Goal: Information Seeking & Learning: Learn about a topic

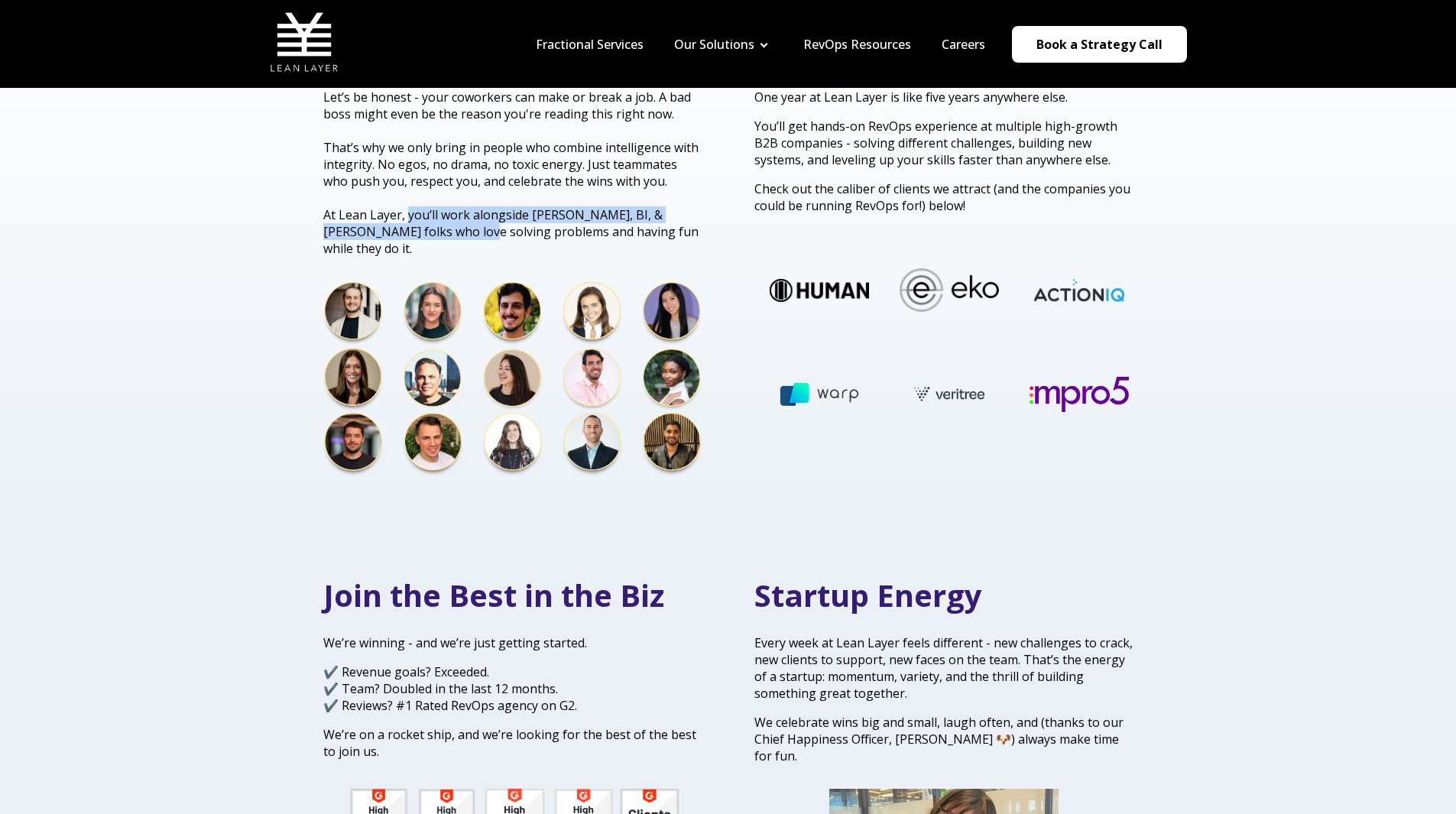
drag, startPoint x: 405, startPoint y: 214, endPoint x: 444, endPoint y: 232, distance: 43.0
click at [444, 232] on span "At Lean Layer, you’ll work alongside [PERSON_NAME], BI, & [PERSON_NAME] folks w…" at bounding box center [511, 231] width 376 height 51
drag, startPoint x: 444, startPoint y: 232, endPoint x: 405, endPoint y: 212, distance: 43.8
click at [405, 212] on span "At Lean Layer, you’ll work alongside [PERSON_NAME], BI, & [PERSON_NAME] folks w…" at bounding box center [511, 231] width 376 height 51
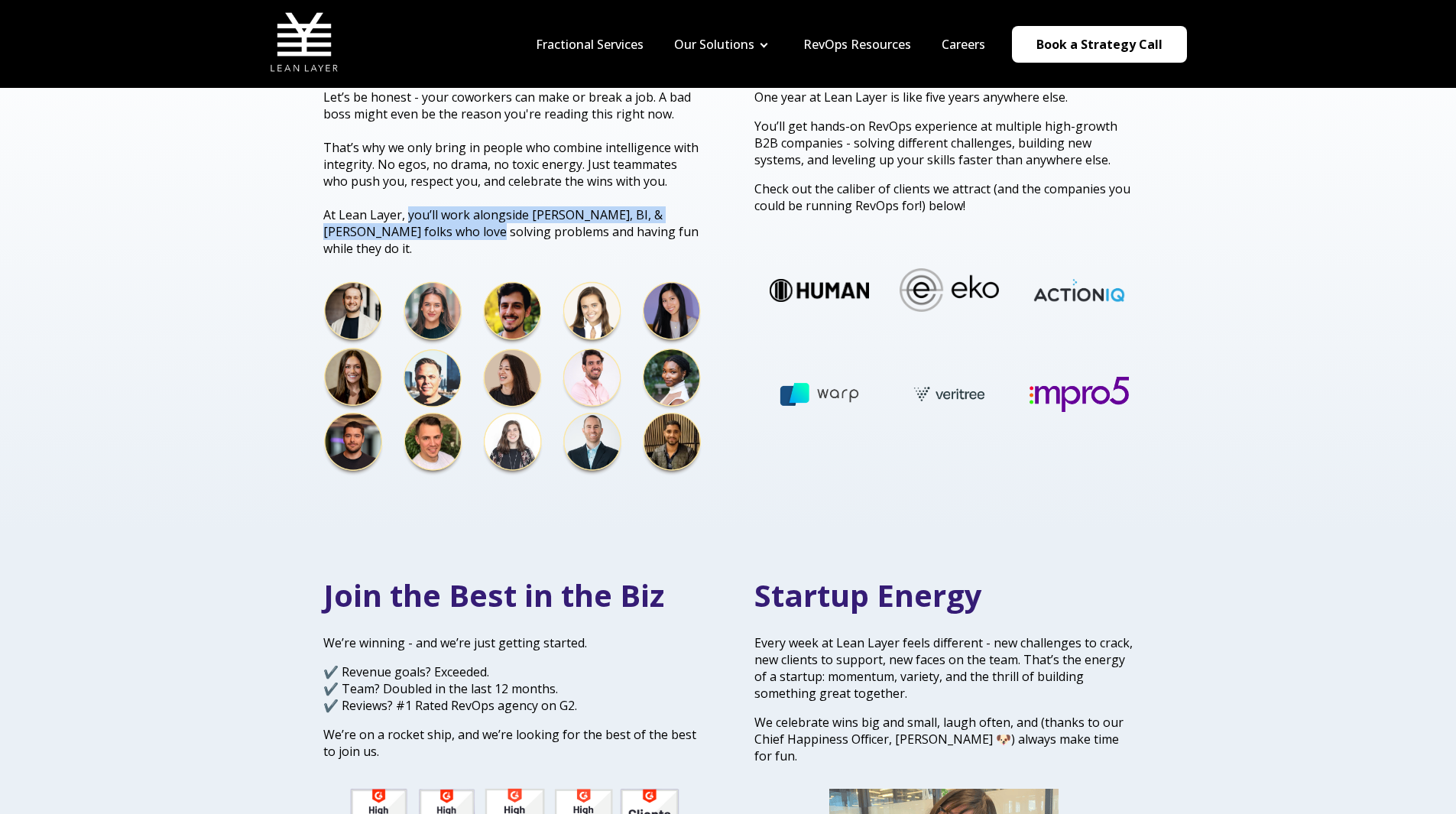
click at [405, 212] on span "At Lean Layer, you’ll work alongside [PERSON_NAME], BI, & [PERSON_NAME] folks w…" at bounding box center [511, 231] width 376 height 51
drag, startPoint x: 473, startPoint y: 229, endPoint x: 442, endPoint y: 217, distance: 33.2
click at [442, 217] on span "At Lean Layer, you’ll work alongside [PERSON_NAME], BI, & [PERSON_NAME] folks w…" at bounding box center [511, 231] width 376 height 51
drag, startPoint x: 442, startPoint y: 217, endPoint x: 499, endPoint y: 231, distance: 58.7
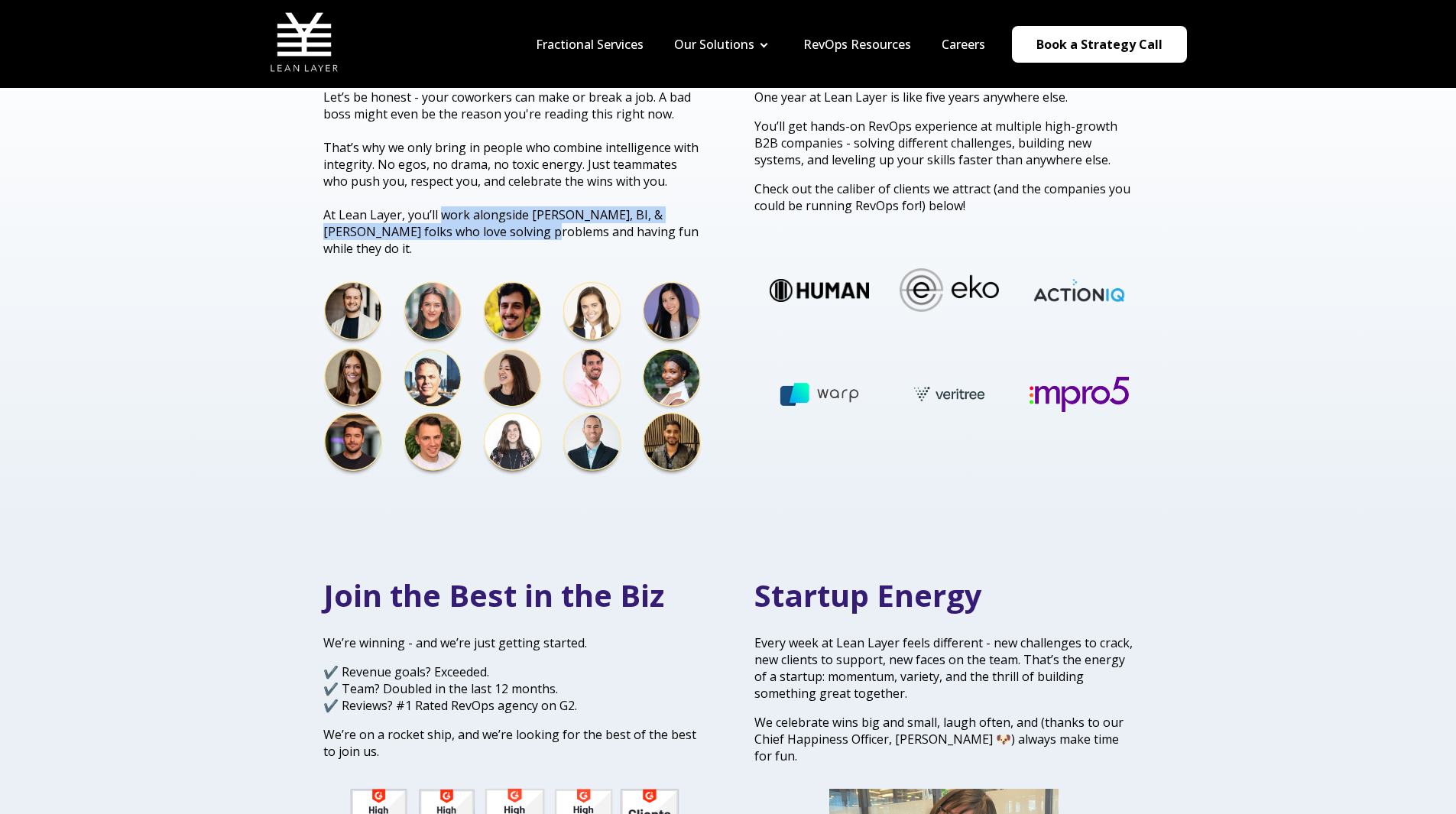
click at [499, 231] on span "At Lean Layer, you’ll work alongside [PERSON_NAME], BI, & [PERSON_NAME] folks w…" at bounding box center [511, 231] width 376 height 51
drag, startPoint x: 439, startPoint y: 214, endPoint x: 512, endPoint y: 231, distance: 75.0
click at [512, 231] on span "At Lean Layer, you’ll work alongside [PERSON_NAME], BI, & [PERSON_NAME] folks w…" at bounding box center [511, 231] width 376 height 51
click at [470, 216] on span "At Lean Layer, you’ll work alongside [PERSON_NAME], BI, & [PERSON_NAME] folks w…" at bounding box center [511, 231] width 376 height 51
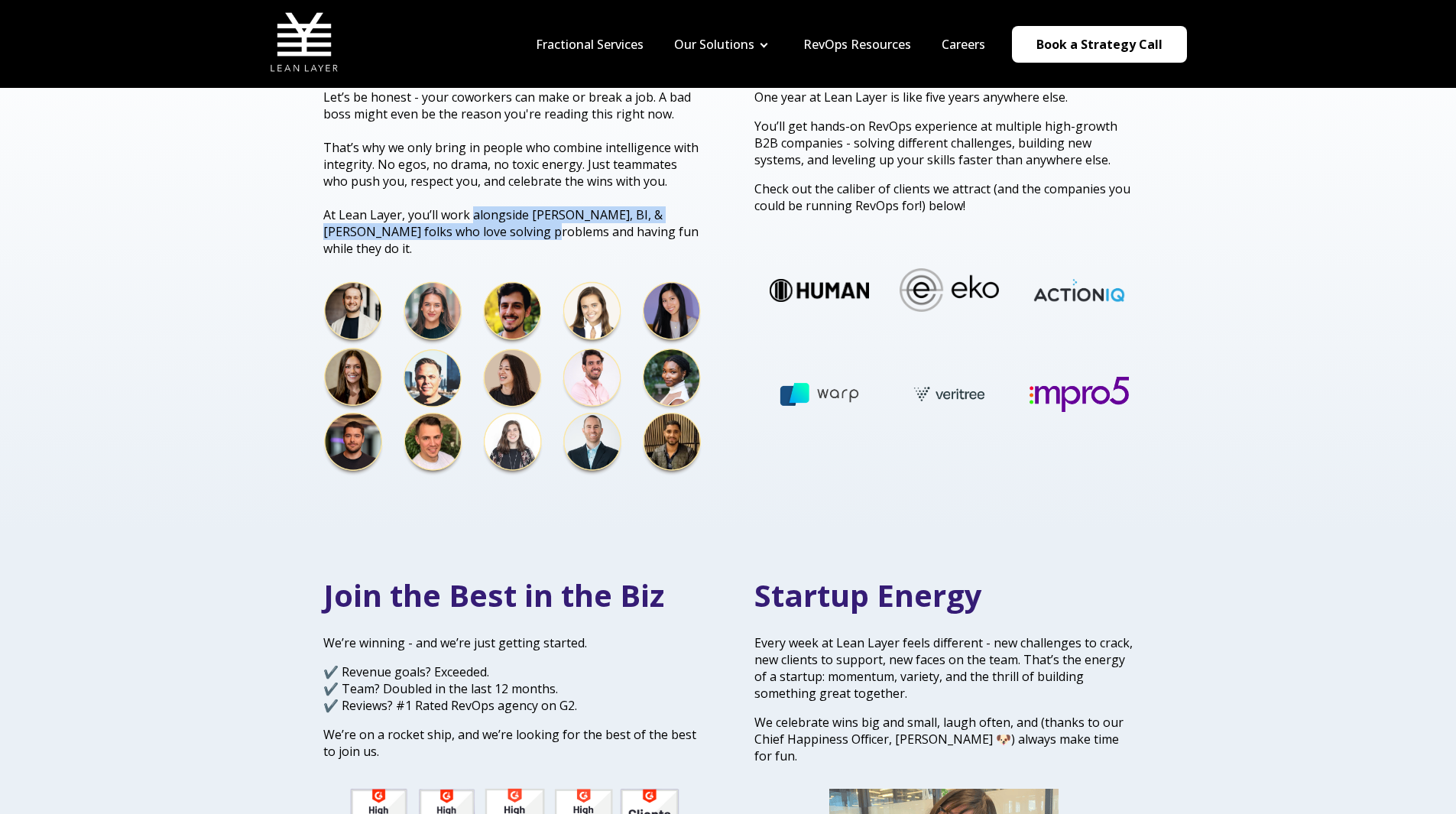
drag, startPoint x: 470, startPoint y: 216, endPoint x: 508, endPoint y: 233, distance: 41.6
click at [508, 233] on span "At Lean Layer, you’ll work alongside [PERSON_NAME], BI, & [PERSON_NAME] folks w…" at bounding box center [511, 231] width 376 height 51
